Goal: Download file/media

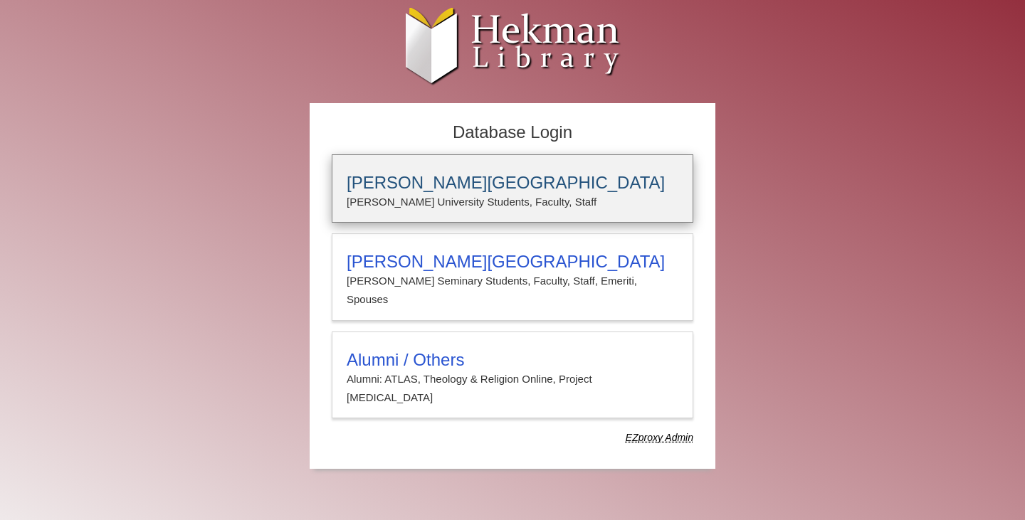
type input "**********"
click at [438, 205] on p "[PERSON_NAME] University Students, Faculty, Staff" at bounding box center [513, 202] width 332 height 19
click at [397, 189] on h3 "[PERSON_NAME][GEOGRAPHIC_DATA]" at bounding box center [513, 183] width 332 height 20
